Goal: Task Accomplishment & Management: Manage account settings

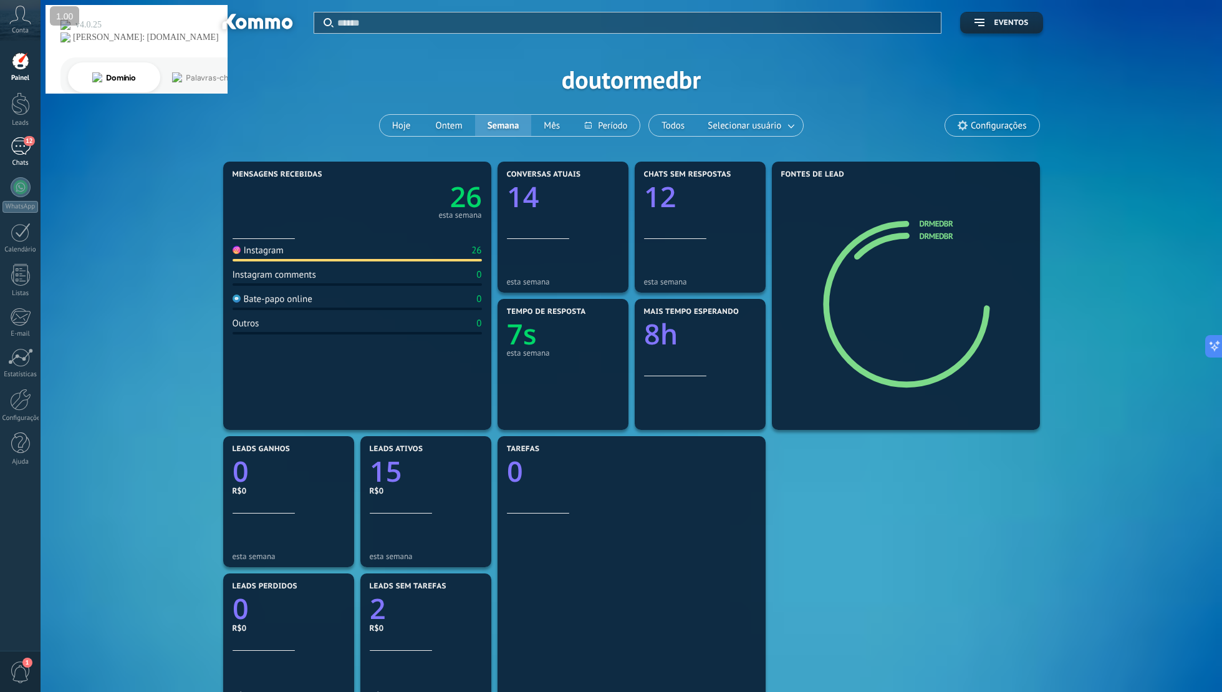
click at [17, 153] on div "12" at bounding box center [21, 146] width 20 height 18
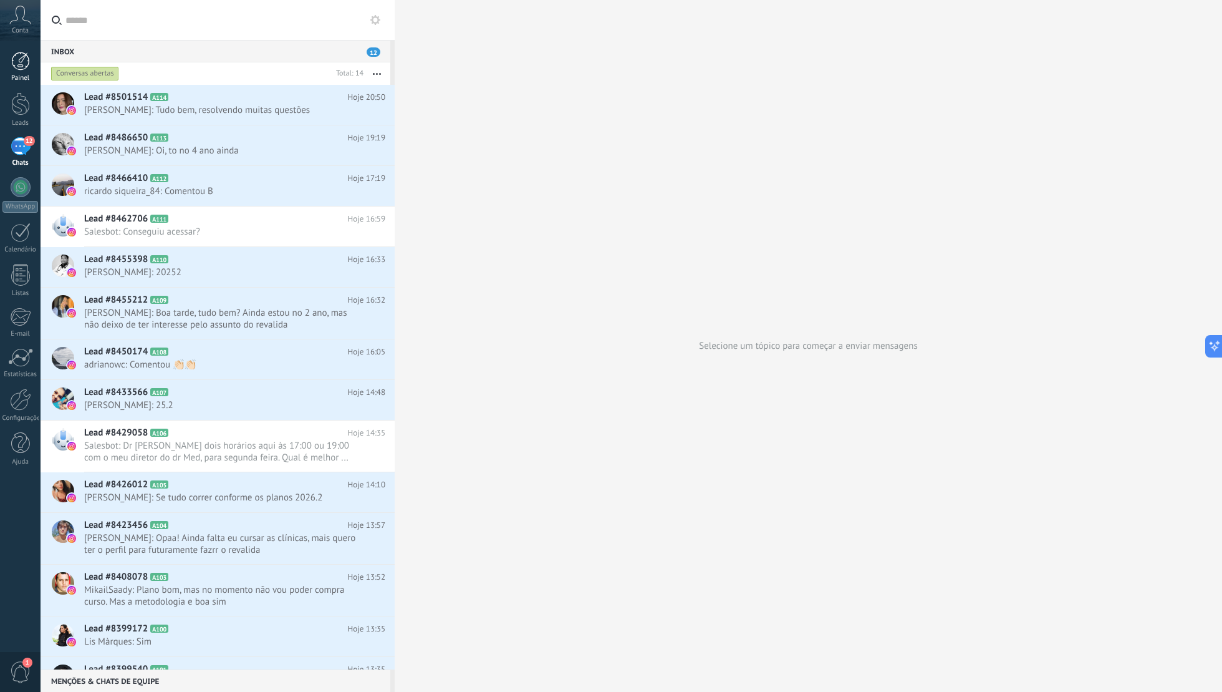
click at [22, 73] on link "Painel" at bounding box center [20, 67] width 41 height 31
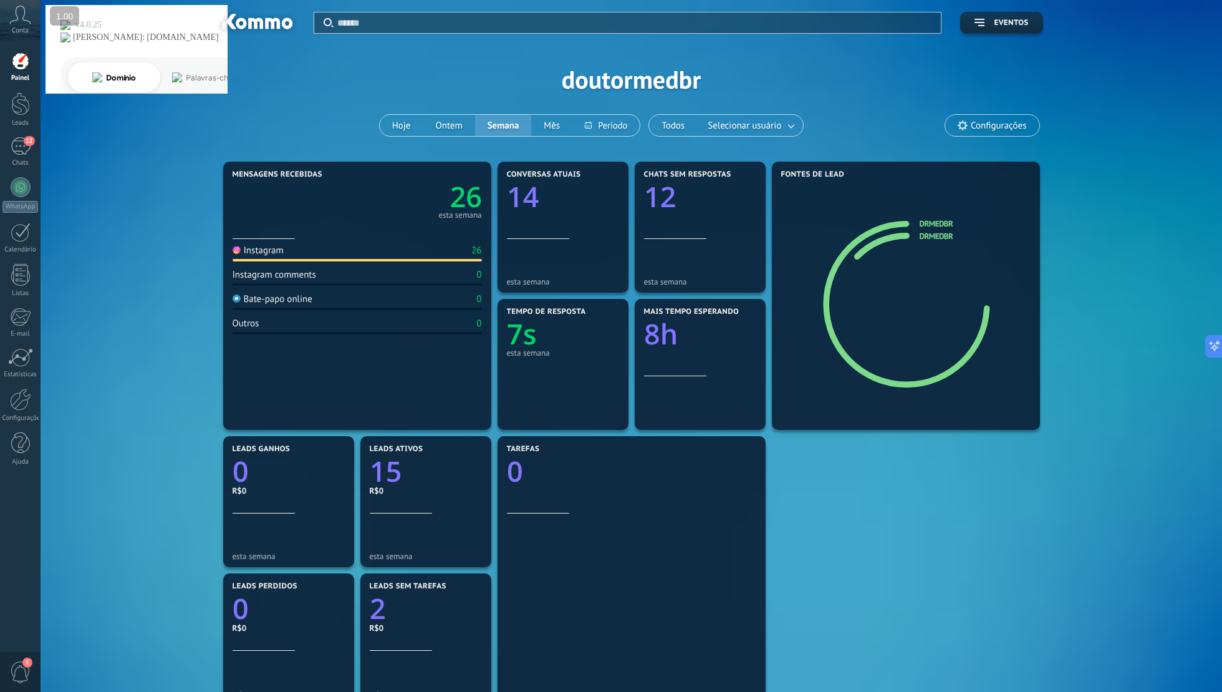
click at [30, 67] on link "Painel" at bounding box center [20, 67] width 41 height 31
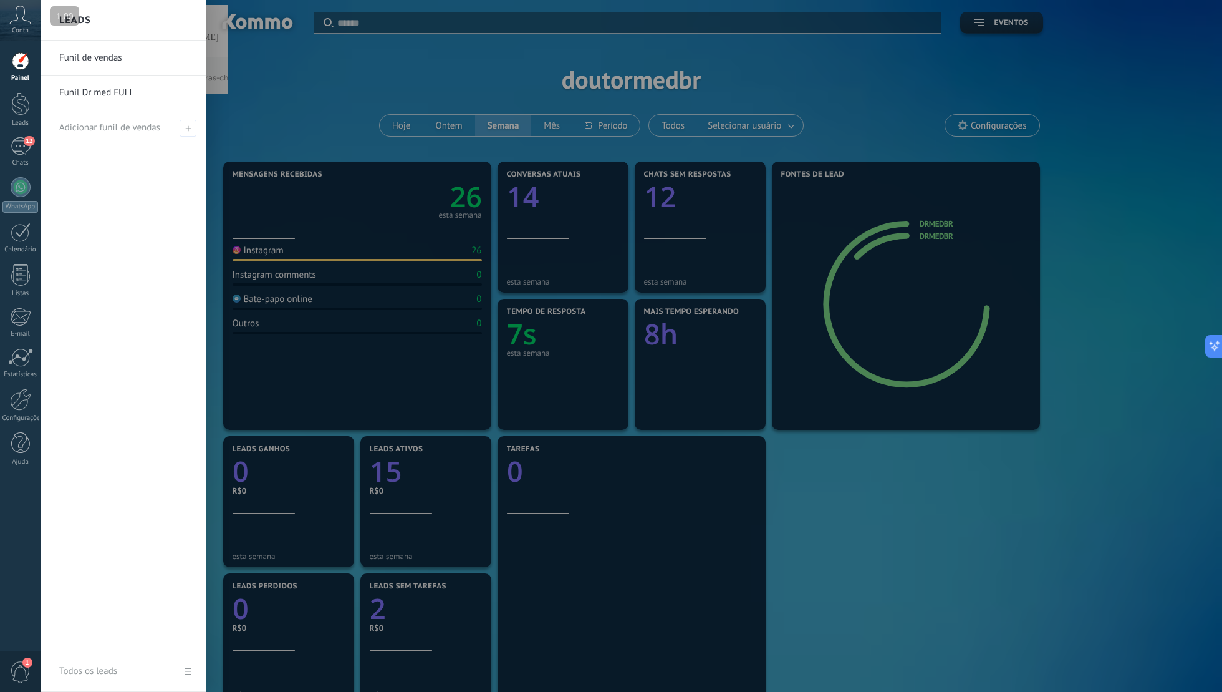
click at [111, 90] on link "Funil Dr med FULL" at bounding box center [126, 92] width 134 height 35
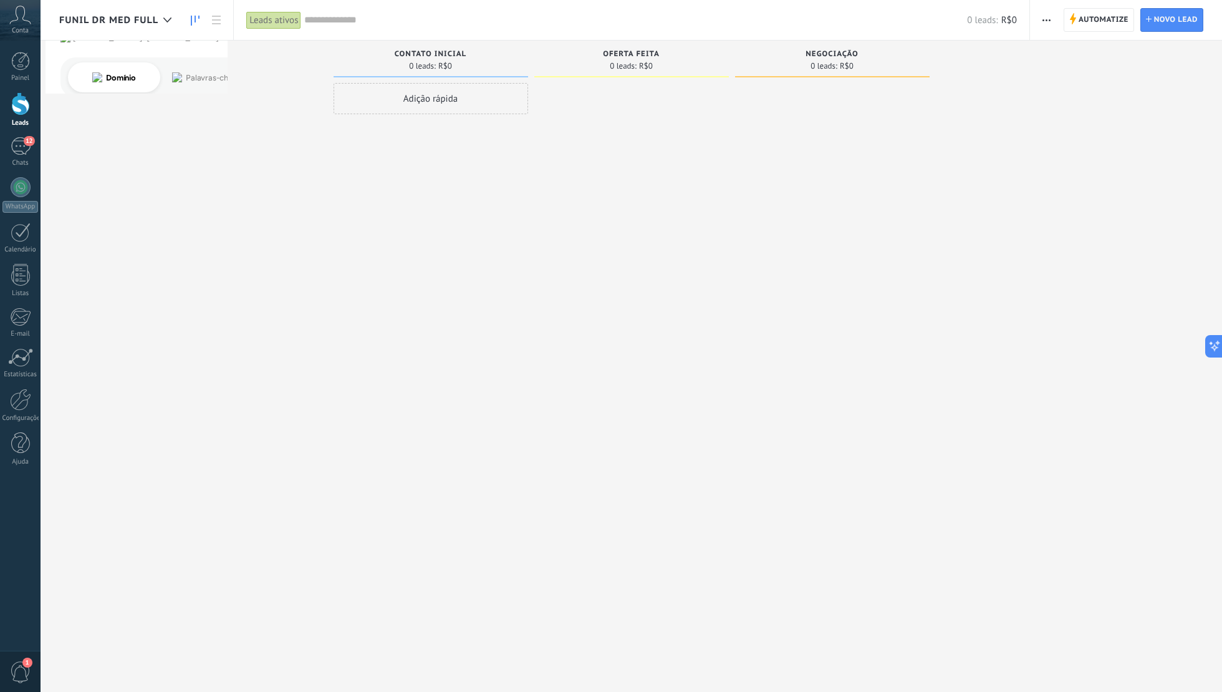
click at [193, 14] on link at bounding box center [195, 20] width 21 height 24
click at [162, 20] on div at bounding box center [167, 20] width 21 height 24
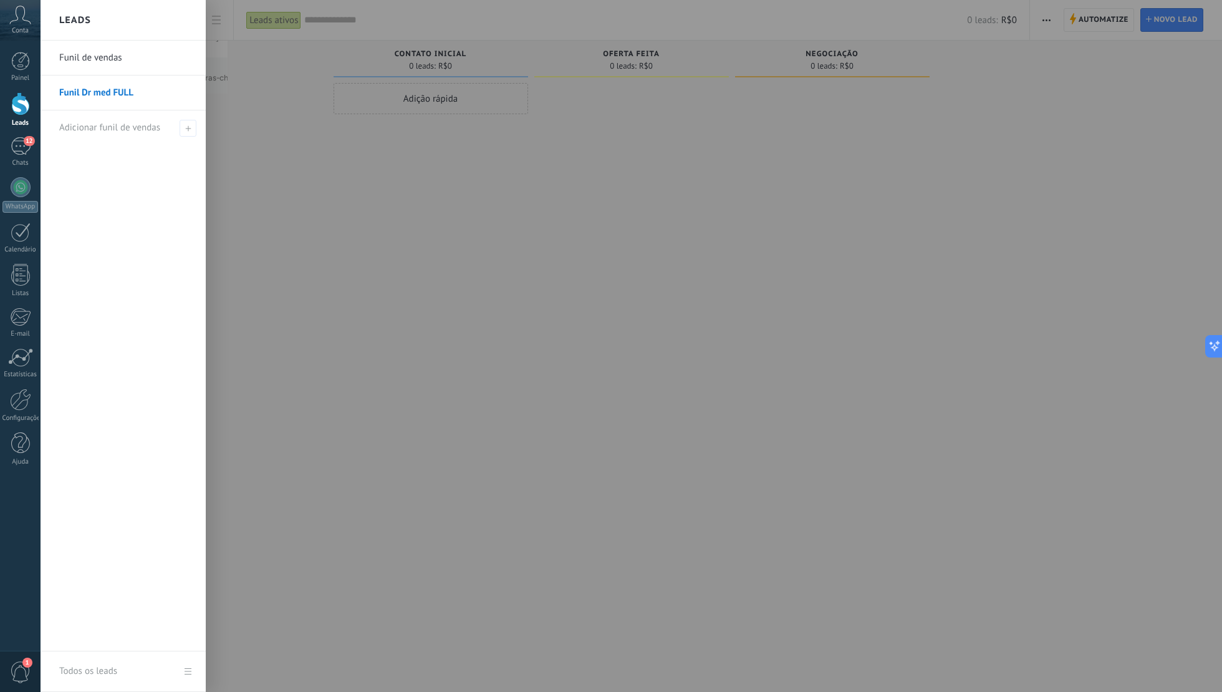
click at [128, 79] on link "Funil Dr med FULL" at bounding box center [126, 92] width 134 height 35
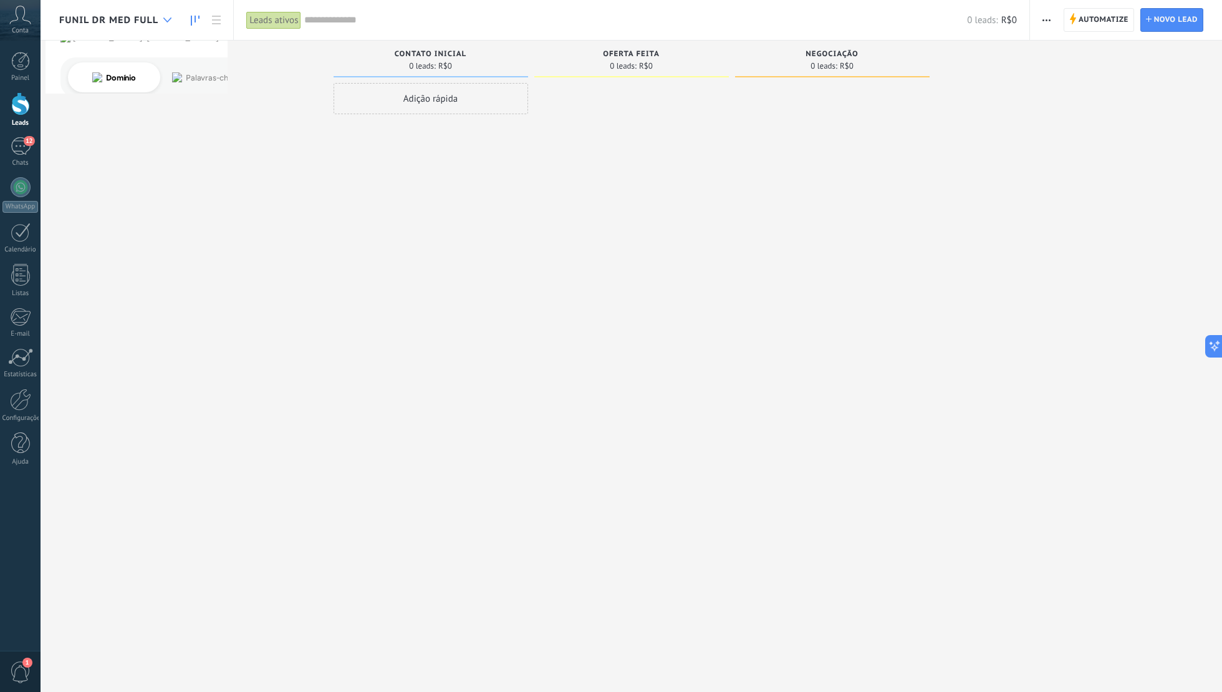
click at [173, 22] on div at bounding box center [167, 20] width 21 height 24
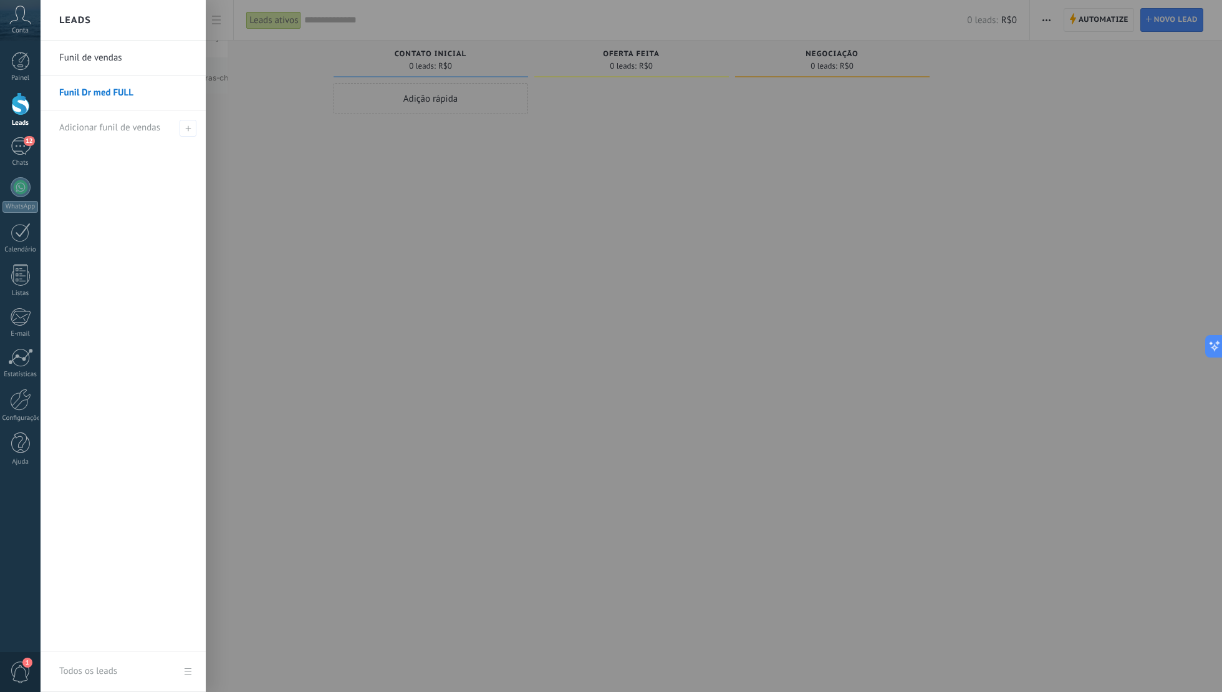
click at [122, 62] on link "Funil de vendas" at bounding box center [126, 58] width 134 height 35
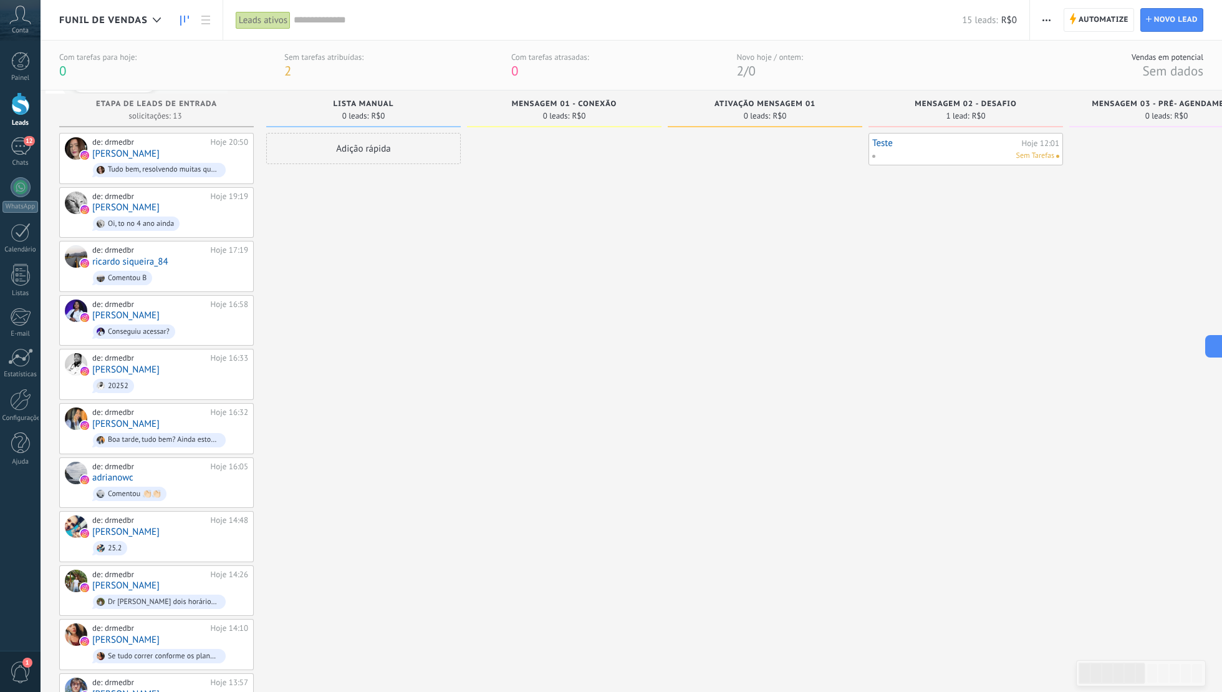
click at [291, 83] on div "Com tarefas para hoje: 0 Sem tarefas atribuídas: 2 Com tarefas atrasadas: 0 Nov…" at bounding box center [632, 66] width 1182 height 50
click at [290, 75] on span "2" at bounding box center [287, 70] width 7 height 17
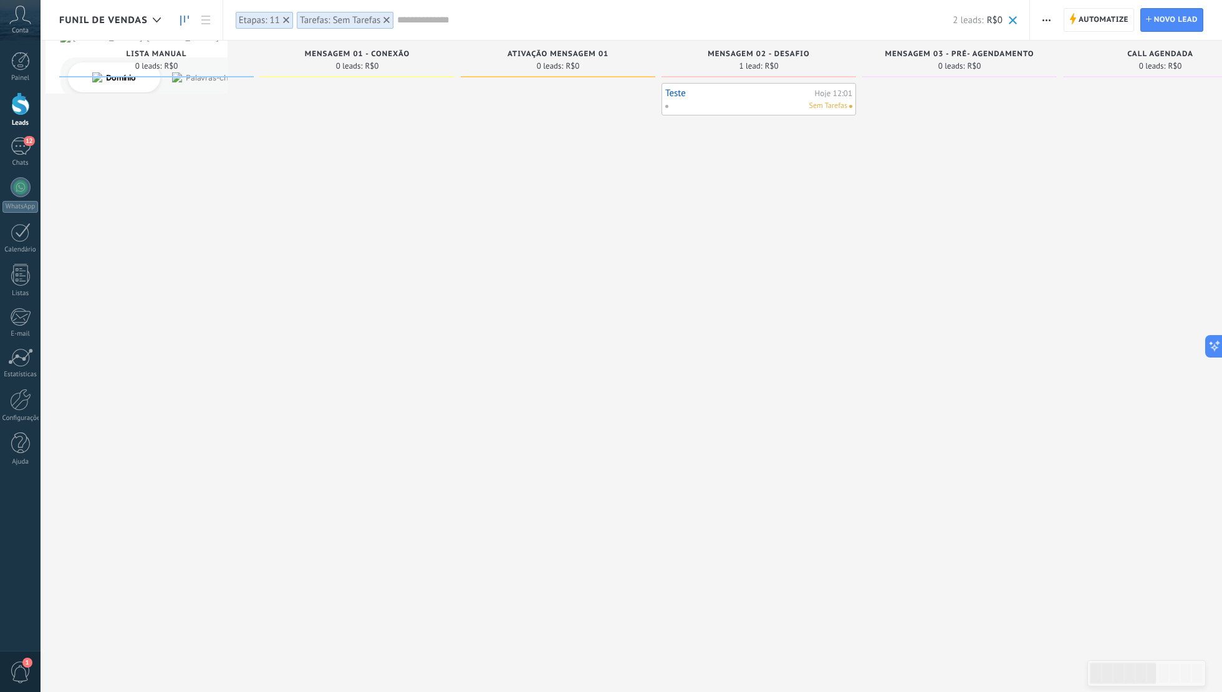
click at [287, 20] on icon at bounding box center [286, 20] width 6 height 6
click at [325, 19] on use at bounding box center [325, 20] width 6 height 6
